Goal: Information Seeking & Learning: Learn about a topic

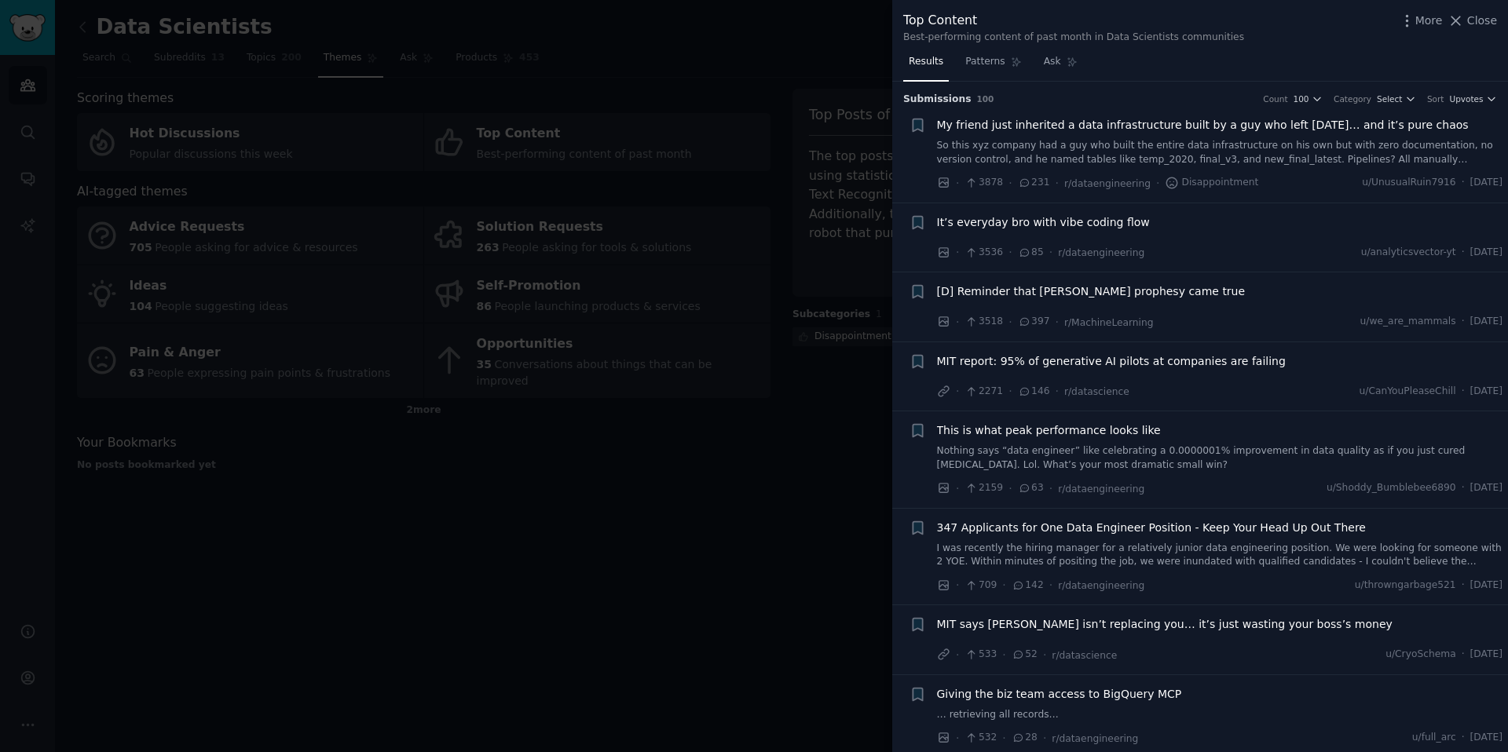
scroll to position [1036, 0]
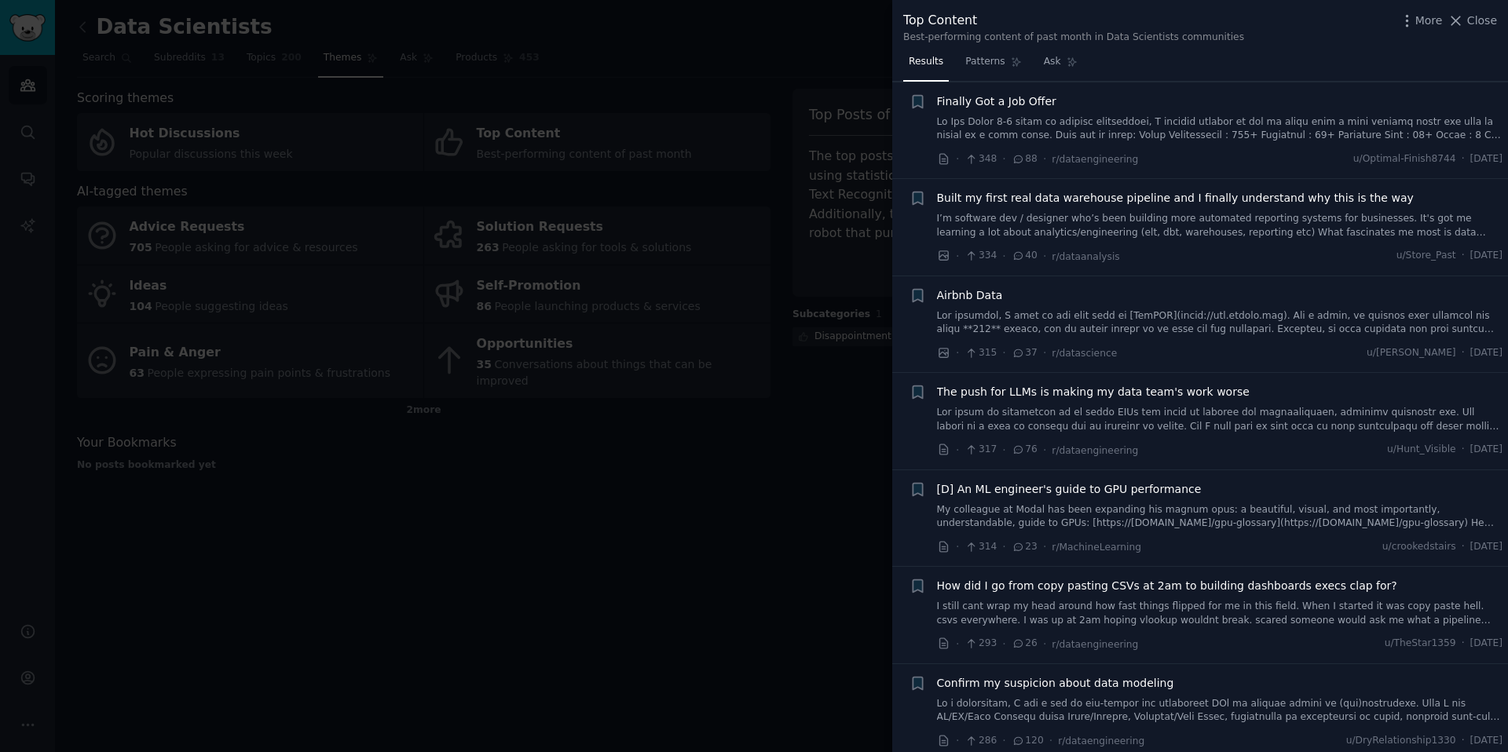
click at [743, 59] on div at bounding box center [754, 376] width 1508 height 752
